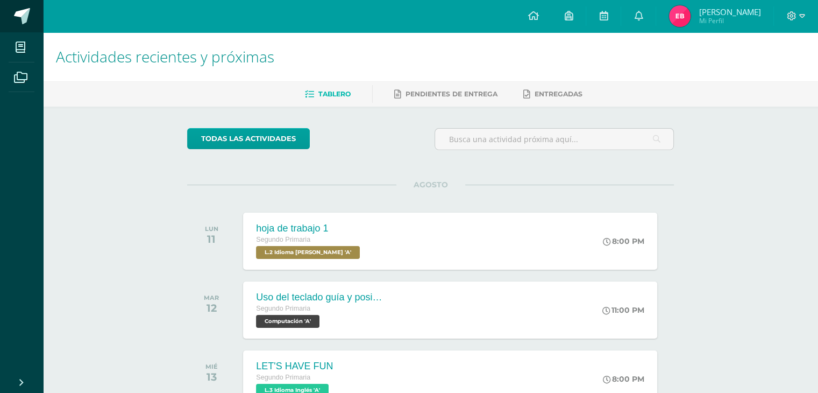
click at [25, 13] on span at bounding box center [22, 16] width 16 height 16
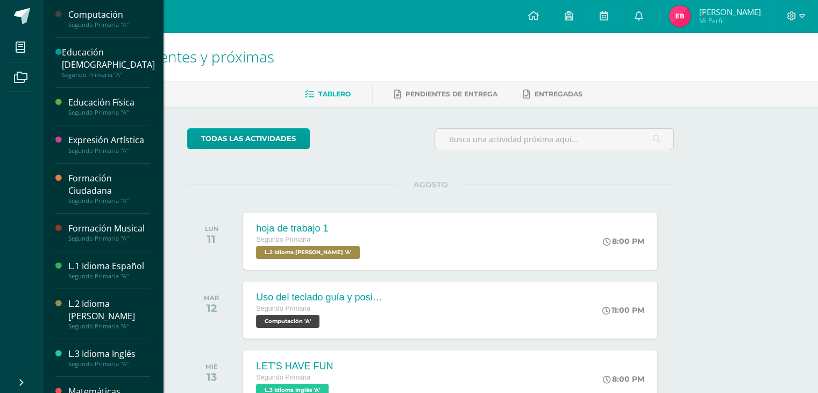
click at [95, 189] on div "Formación Ciudadana" at bounding box center [109, 184] width 82 height 25
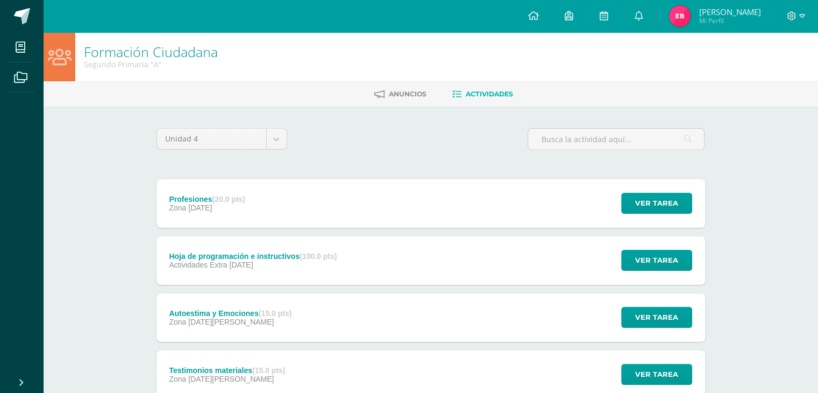
click at [130, 325] on div "Formación Ciudadana Segundo Primaria "A" Anuncios Actividades Unidad 4 Unidad 1…" at bounding box center [430, 251] width 775 height 438
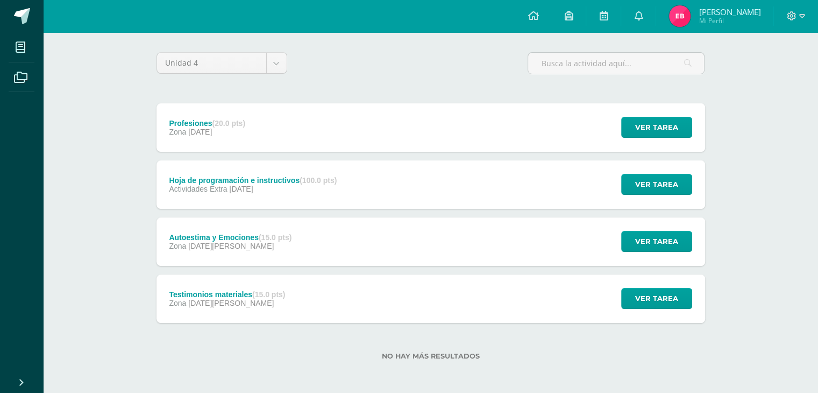
scroll to position [77, 0]
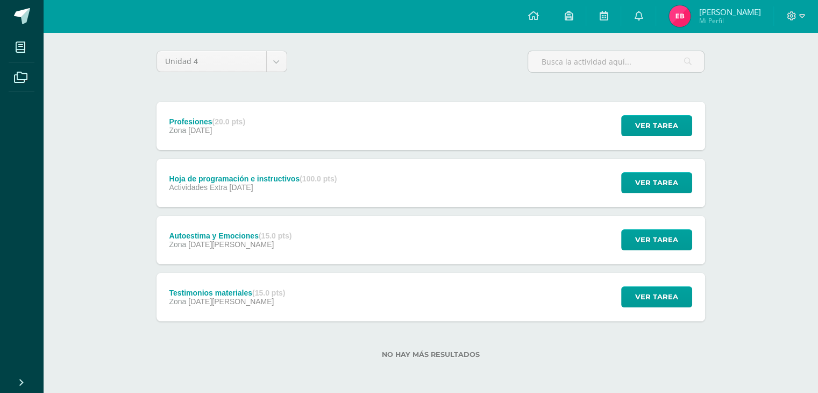
click at [222, 293] on div "Testimonios materiales (15.0 pts)" at bounding box center [227, 292] width 116 height 9
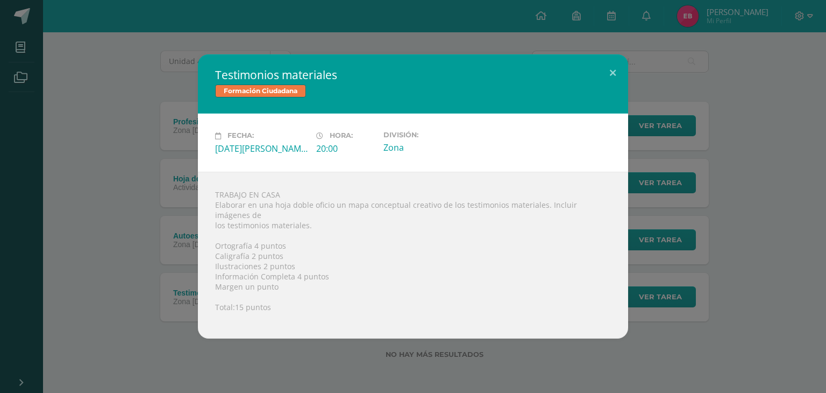
click at [97, 325] on div "Testimonios materiales Formación Ciudadana Fecha: Jueves 07 de Agosto Hora: 20:…" at bounding box center [412, 195] width 817 height 283
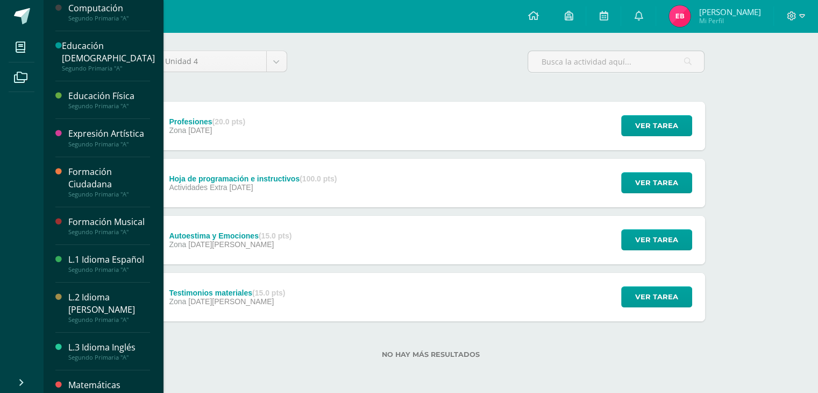
scroll to position [0, 0]
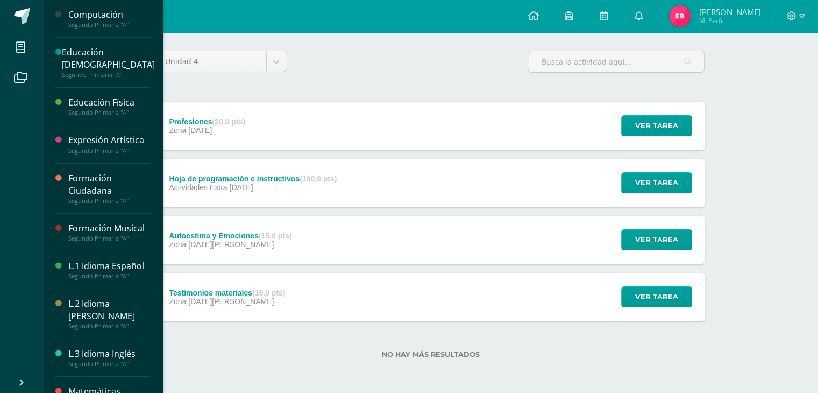
click at [117, 234] on div "Segundo Primaria "A"" at bounding box center [109, 238] width 82 height 8
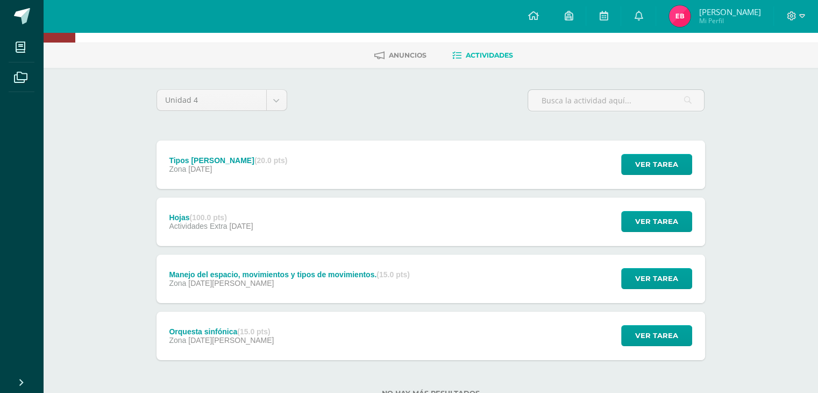
scroll to position [77, 0]
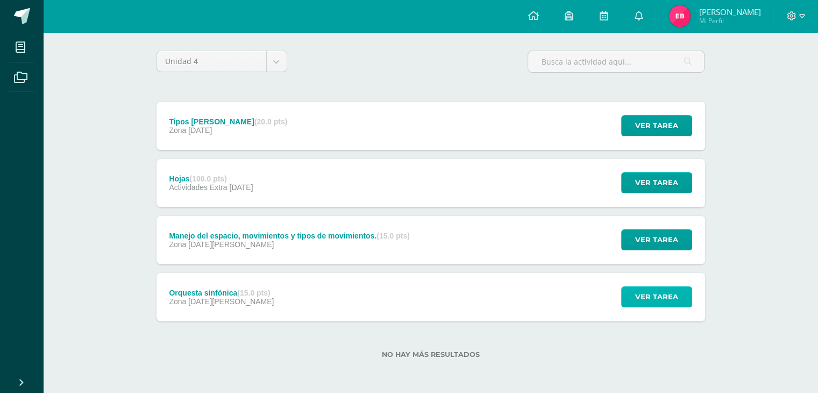
click at [677, 290] on span "Ver tarea" at bounding box center [656, 297] width 43 height 20
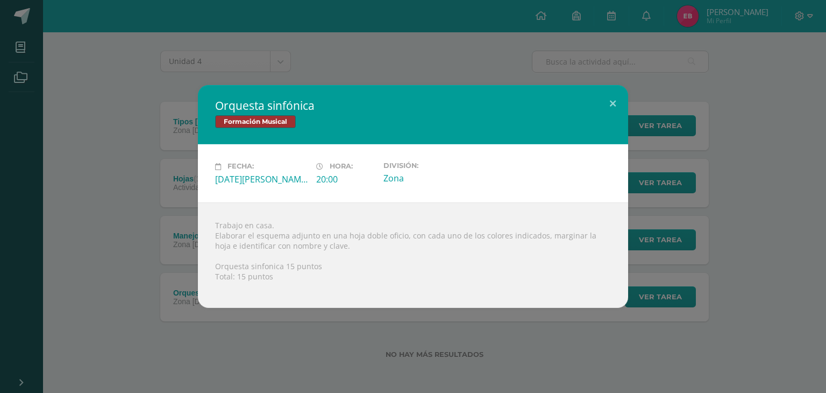
click at [107, 265] on div "Orquesta sinfónica Formación Musical Fecha: Viernes 08 de Agosto Hora: 20:00 Di…" at bounding box center [412, 196] width 817 height 222
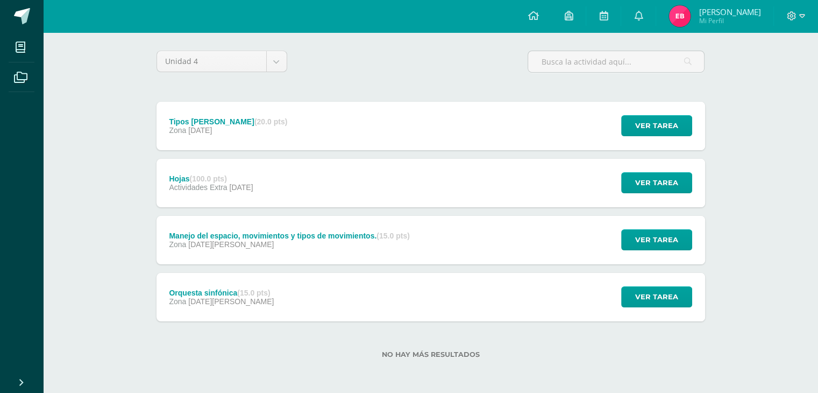
click at [117, 162] on div "Formación Musical Segundo Primaria "A" Anuncios Actividades Unidad 4 Unidad 1 U…" at bounding box center [430, 174] width 775 height 438
click at [15, 15] on span at bounding box center [22, 16] width 16 height 16
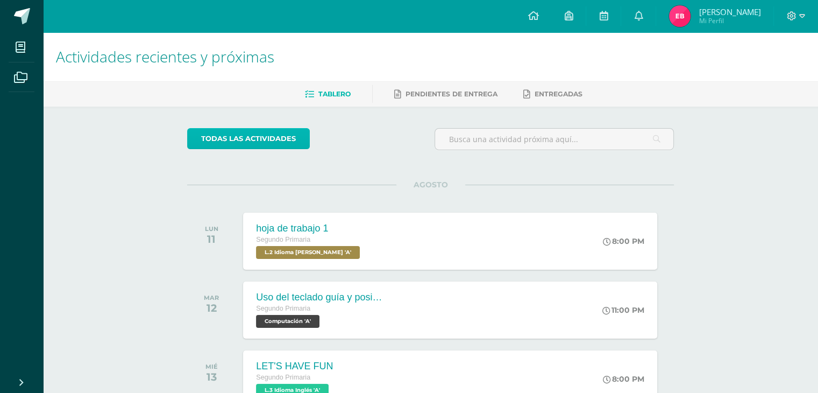
click at [232, 132] on link "todas las Actividades" at bounding box center [248, 138] width 123 height 21
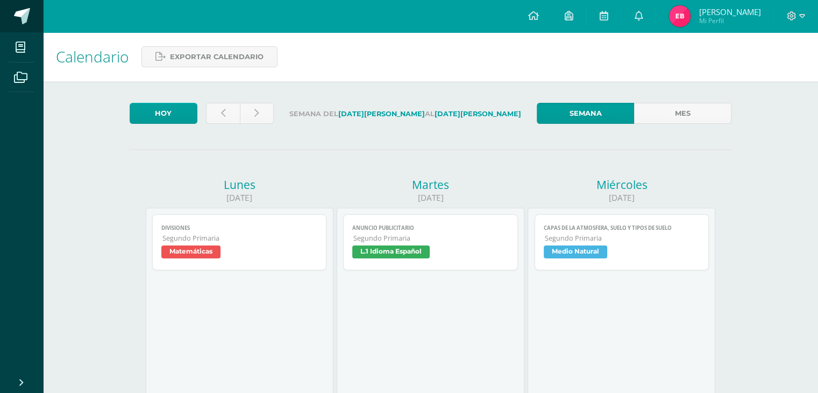
click at [26, 21] on span at bounding box center [22, 16] width 16 height 16
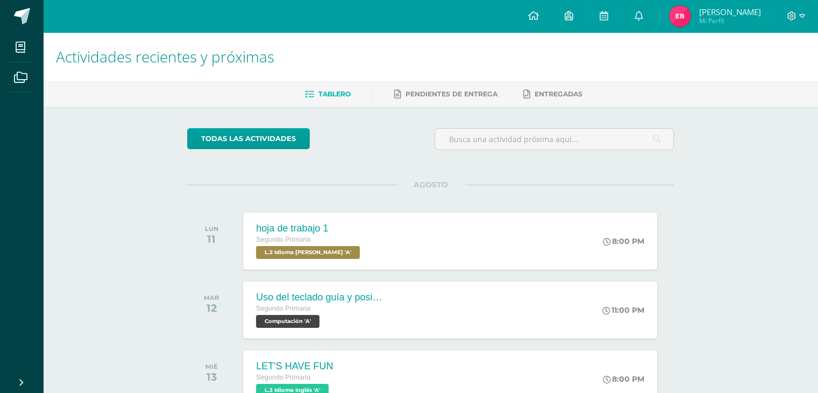
scroll to position [54, 0]
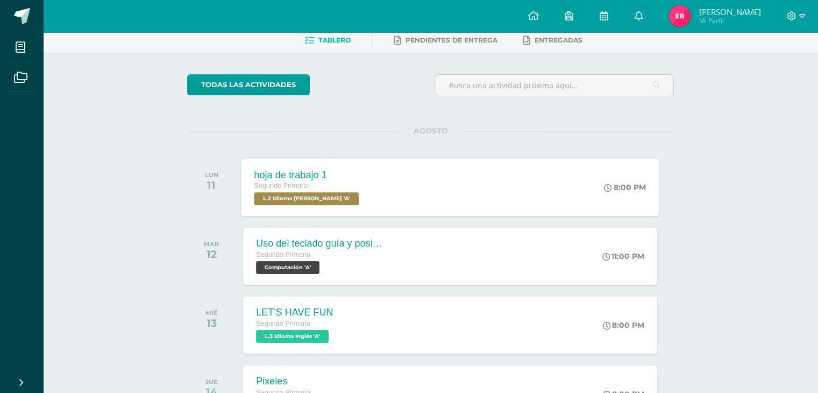
click at [308, 195] on span "L.2 Idioma [PERSON_NAME] 'A'" at bounding box center [306, 198] width 105 height 13
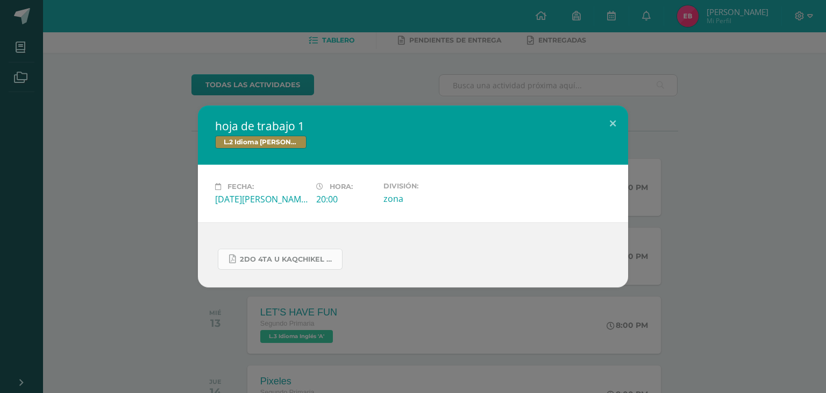
click at [295, 253] on link "2do 4ta U kaqchikel hoja de trabajo.pdf" at bounding box center [280, 258] width 125 height 21
click at [619, 119] on button at bounding box center [612, 123] width 31 height 37
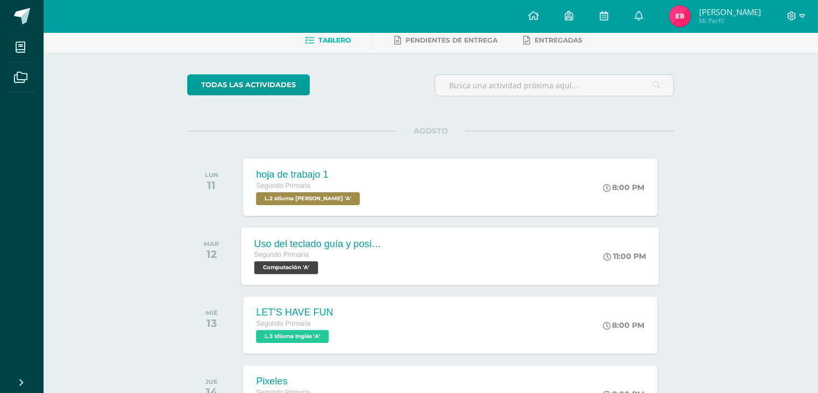
click at [288, 267] on span "Computación 'A'" at bounding box center [286, 267] width 64 height 13
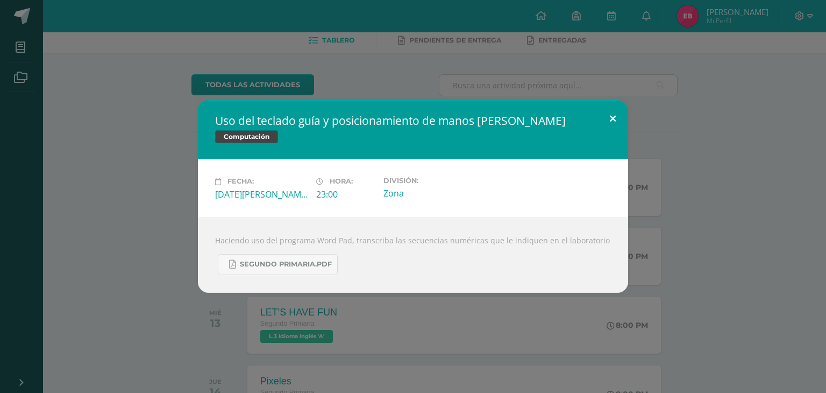
click at [607, 121] on button at bounding box center [612, 118] width 31 height 37
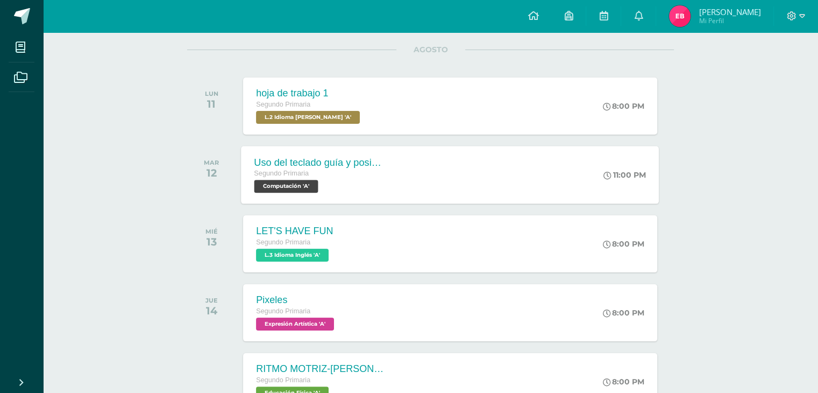
scroll to position [161, 0]
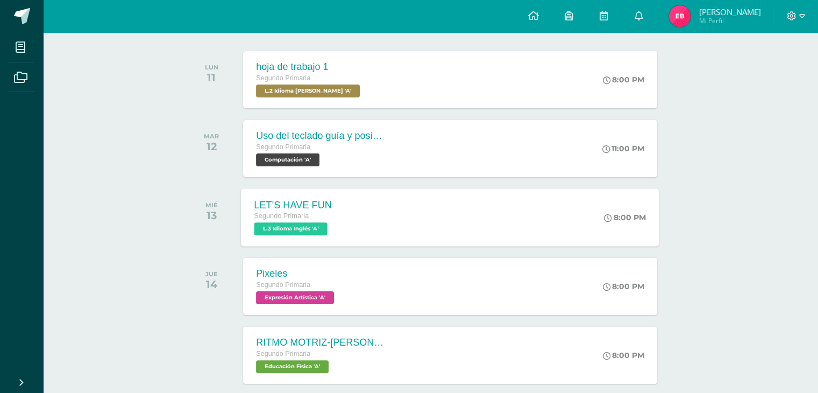
click at [308, 231] on span "L.3 Idioma Inglés 'A'" at bounding box center [290, 228] width 73 height 13
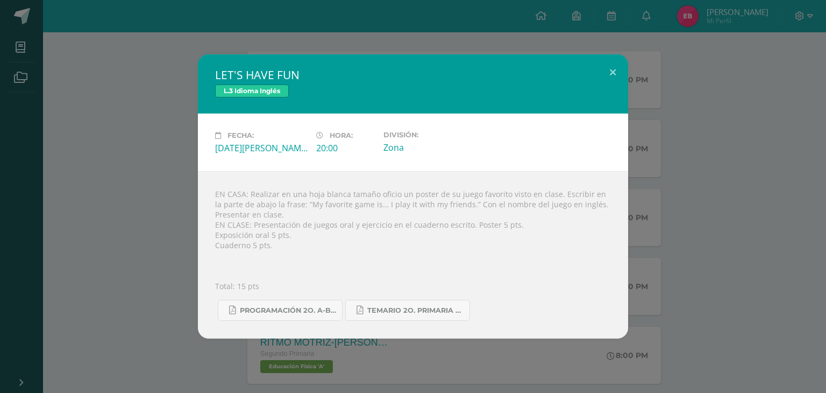
click at [58, 267] on div "LET'S HAVE FUN L.3 Idioma Inglés Fecha: Miércoles 13 de Agosto Hora: 20:00 Divi…" at bounding box center [412, 196] width 817 height 284
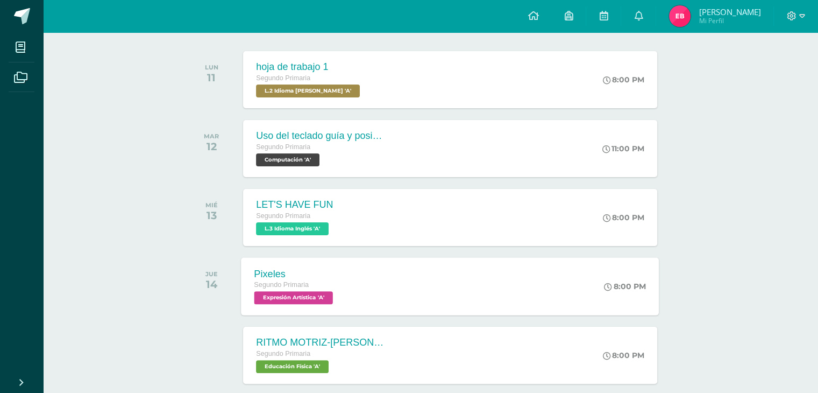
click at [280, 297] on span "Expresión Artística 'A'" at bounding box center [293, 297] width 79 height 13
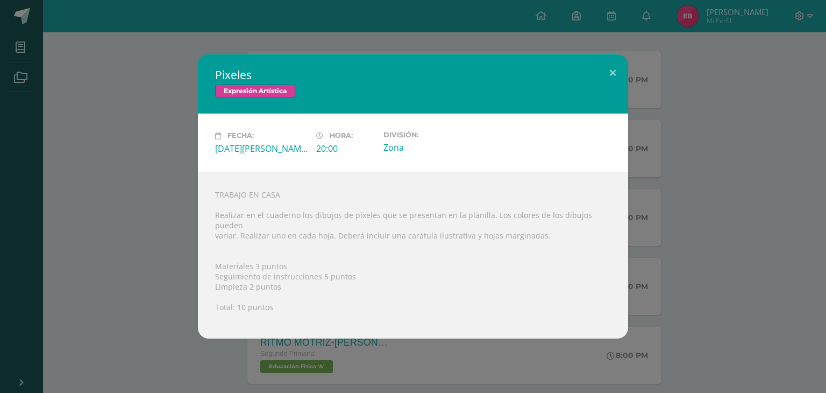
click at [137, 263] on div "Pixeles Expresión Artística Fecha: Jueves 14 de Agosto Hora: 20:00 División: Zo…" at bounding box center [412, 195] width 817 height 283
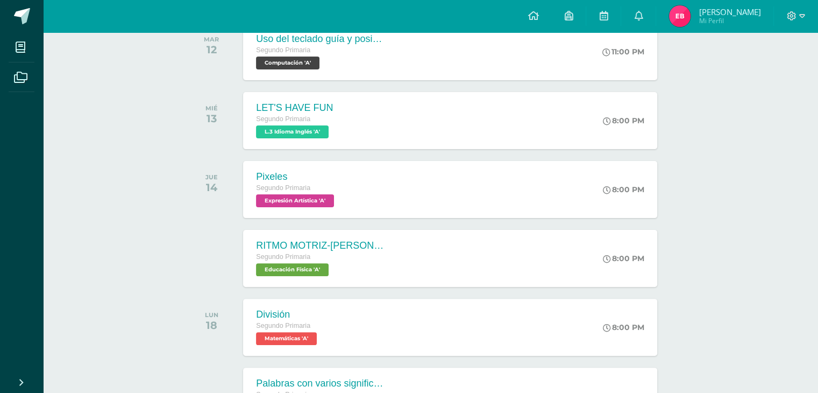
scroll to position [269, 0]
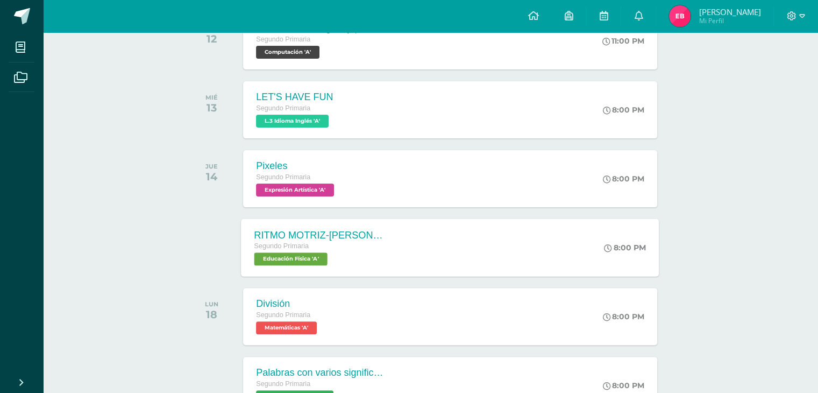
click at [309, 265] on span "Educación Física 'A'" at bounding box center [290, 258] width 73 height 13
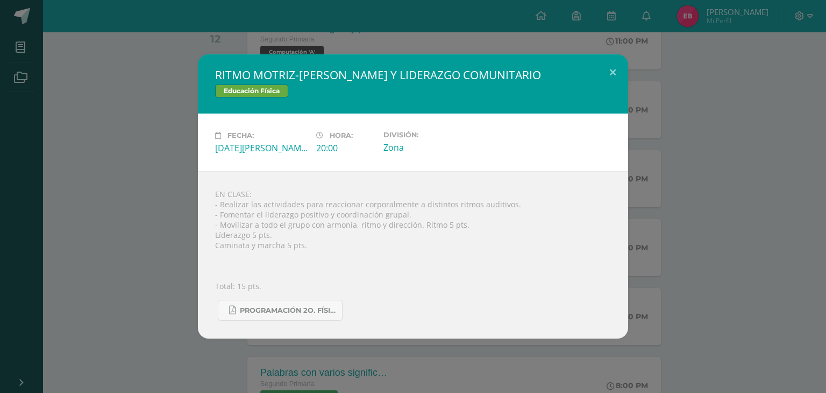
click at [127, 296] on div "RITMO MOTRIZ-SONORO Y LIDERAZGO COMUNITARIO Educación Física Fecha: Jueves 14 d…" at bounding box center [412, 196] width 817 height 284
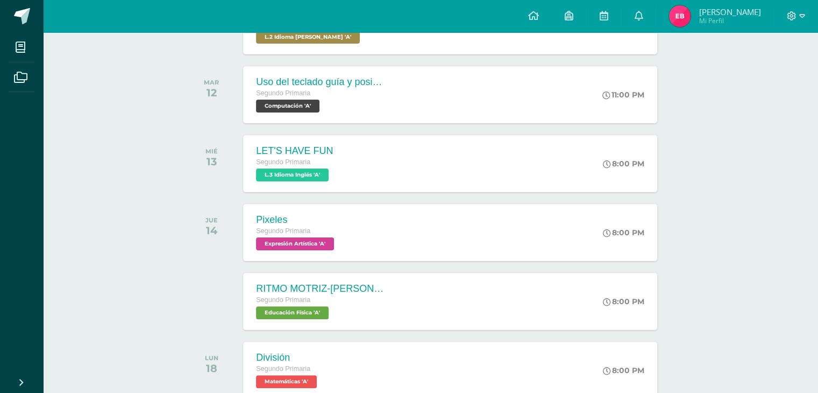
scroll to position [0, 0]
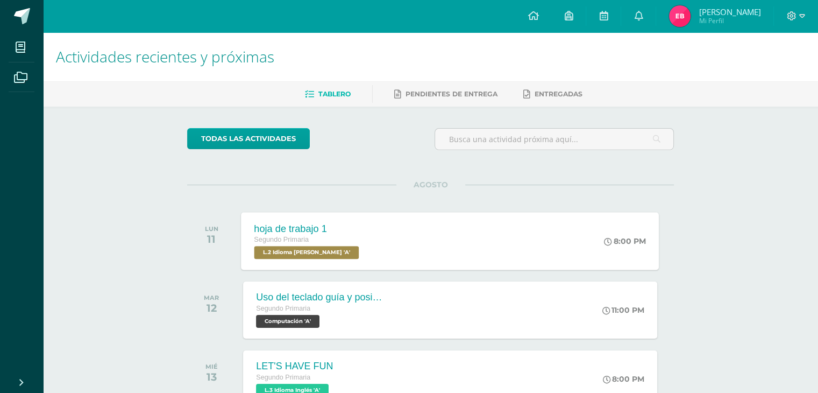
click at [339, 255] on span "L.2 Idioma [PERSON_NAME] 'A'" at bounding box center [306, 252] width 105 height 13
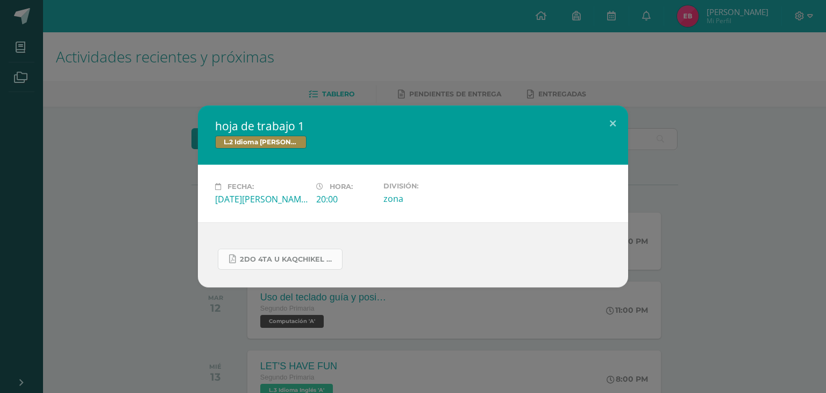
click at [288, 257] on span "2do 4ta U kaqchikel hoja de trabajo.pdf" at bounding box center [288, 259] width 97 height 9
click at [613, 124] on button at bounding box center [612, 123] width 31 height 37
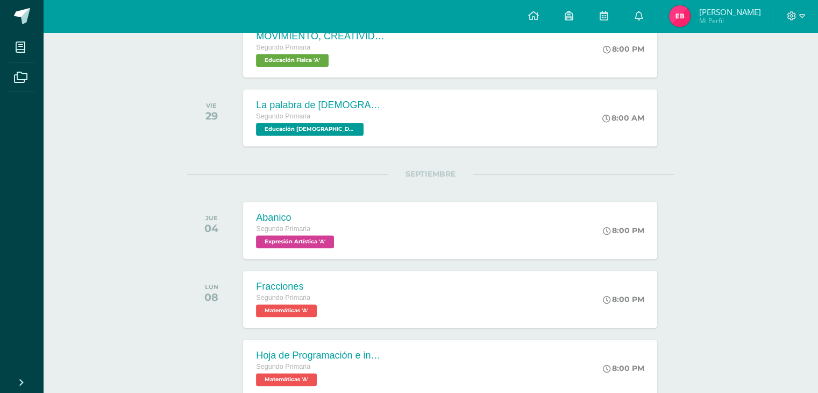
scroll to position [1452, 0]
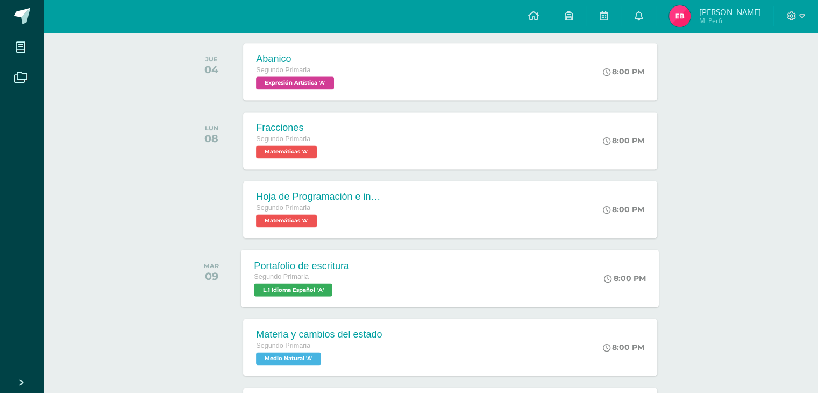
click at [313, 293] on span "L.1 Idioma Español 'A'" at bounding box center [293, 289] width 78 height 13
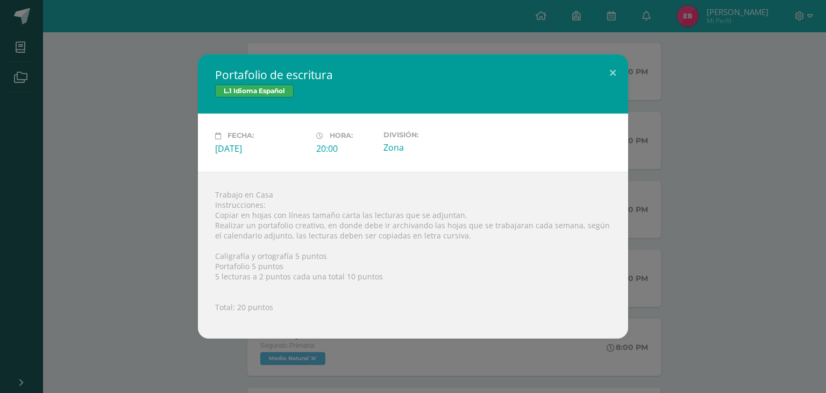
drag, startPoint x: 120, startPoint y: 157, endPoint x: 119, endPoint y: 134, distance: 22.6
click at [120, 156] on div "Portafolio de escritura L.1 Idioma Español Fecha: Martes 09 de Septiembre Hora:…" at bounding box center [412, 195] width 817 height 283
